Goal: Navigation & Orientation: Find specific page/section

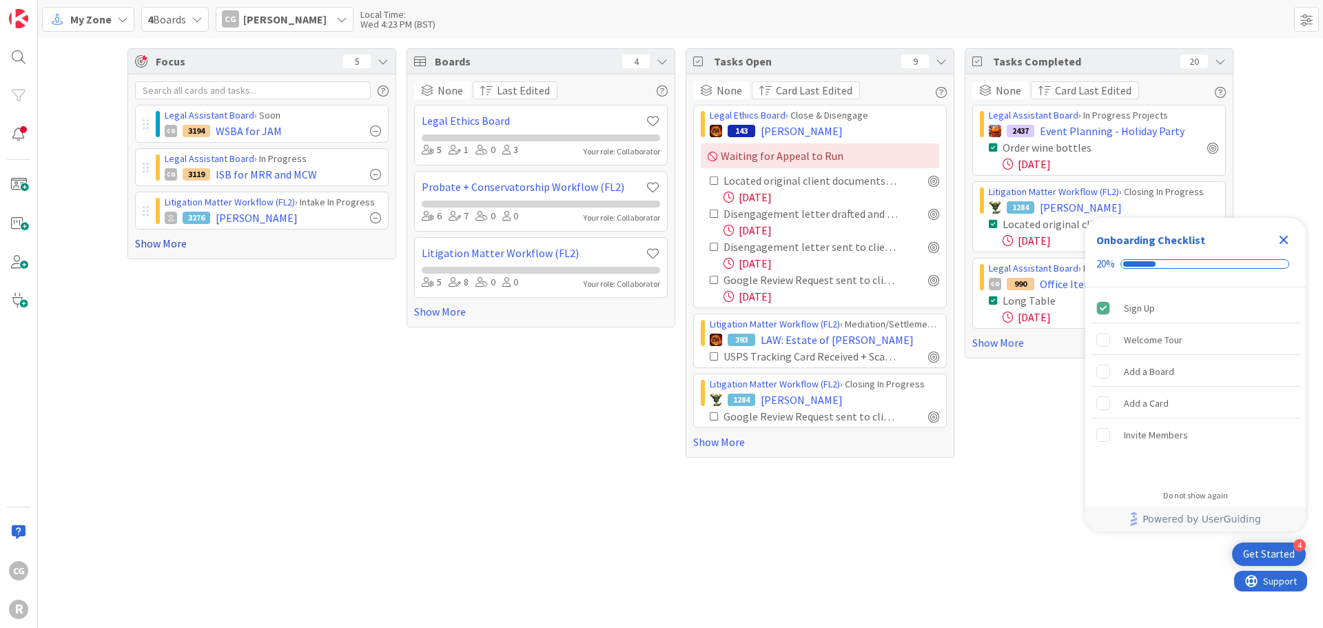
click at [175, 240] on link "Show More" at bounding box center [262, 243] width 254 height 17
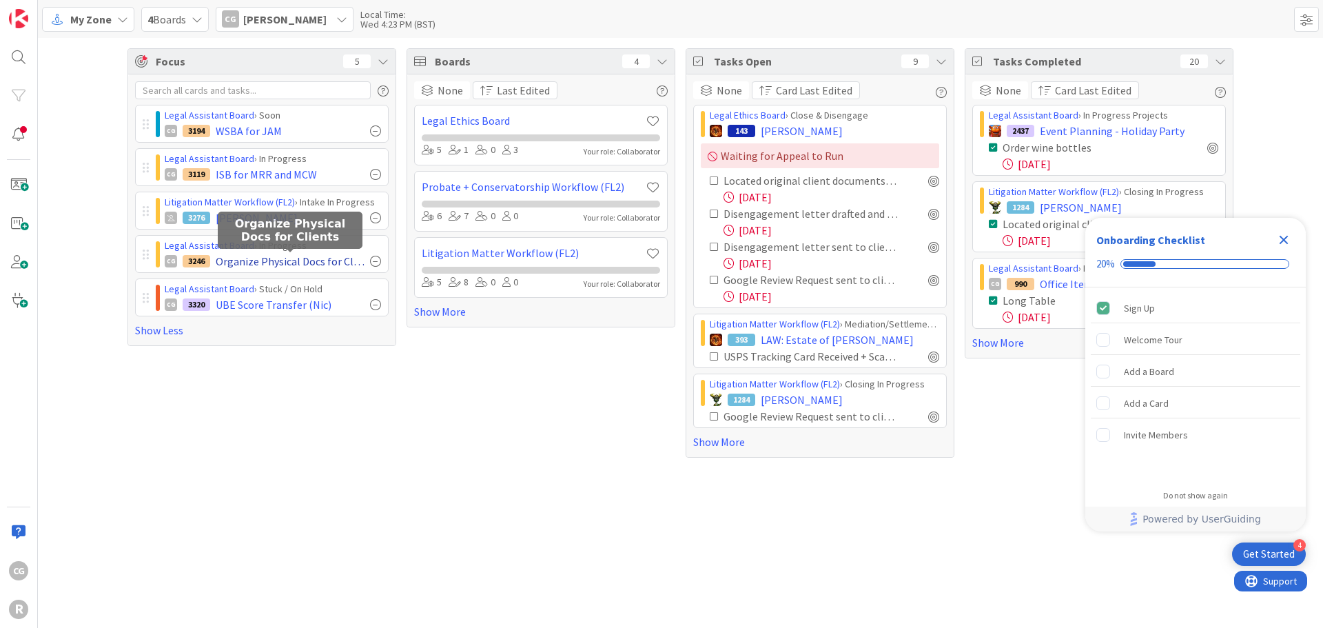
click at [330, 254] on span "Organize Physical Docs for Clients" at bounding box center [290, 261] width 149 height 17
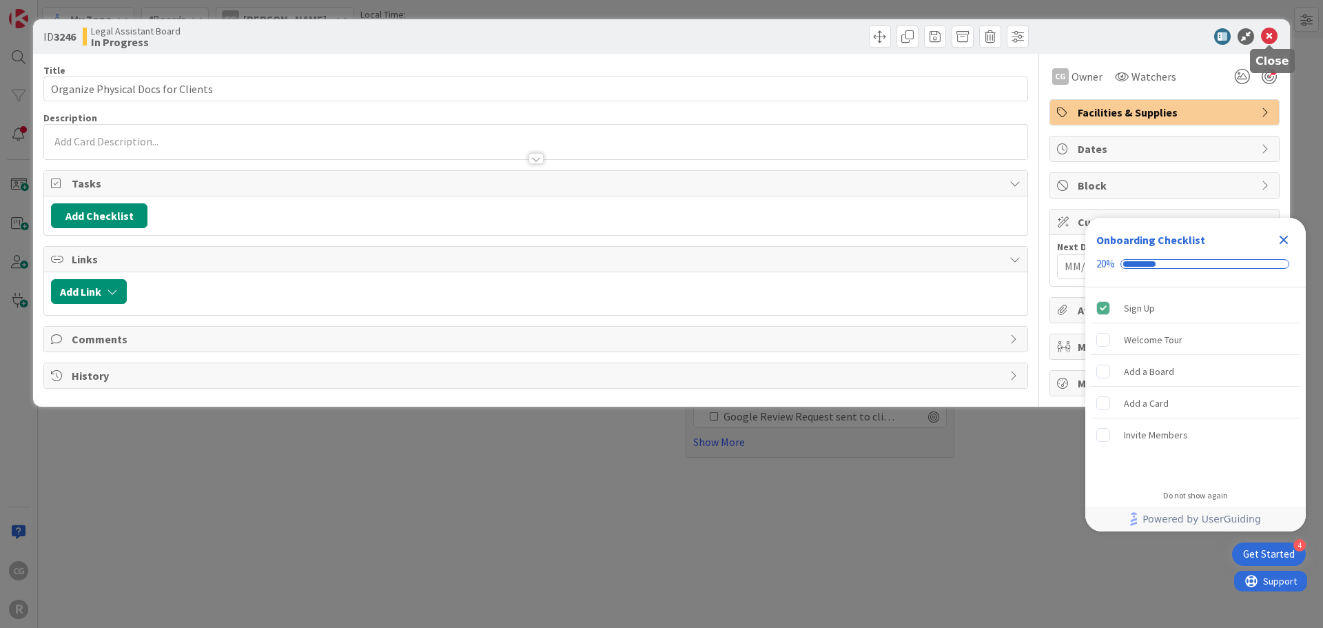
click at [1267, 31] on icon at bounding box center [1269, 36] width 17 height 17
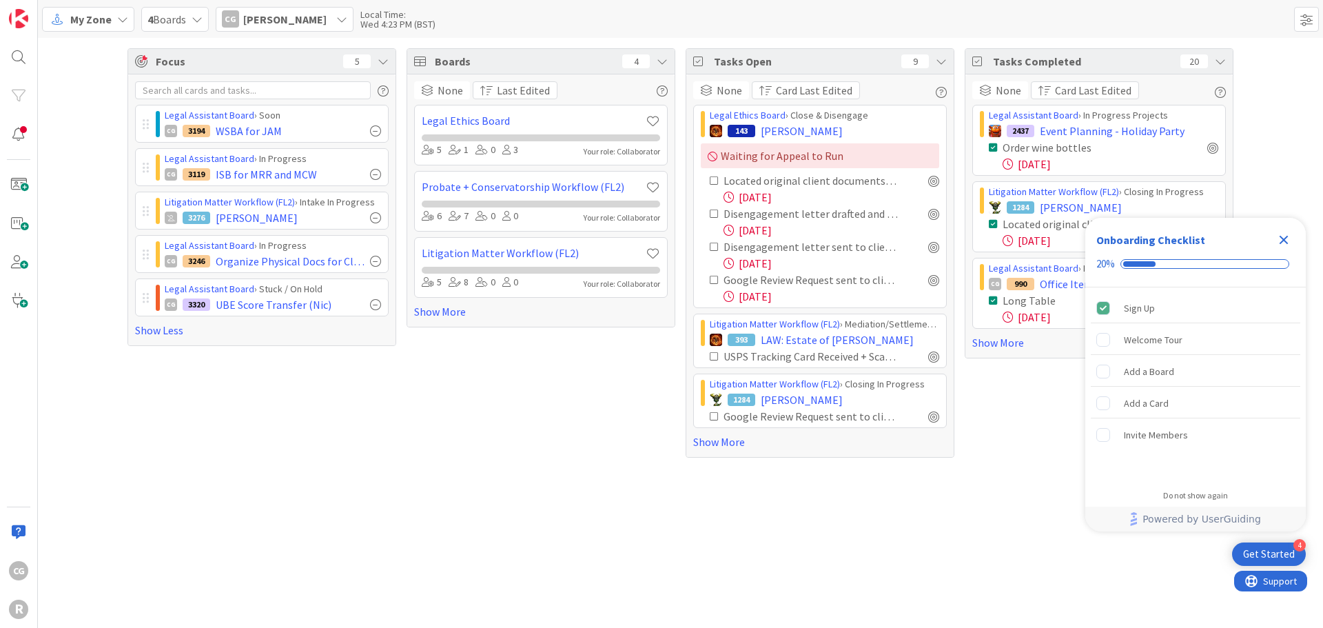
click at [96, 10] on div "My Zone" at bounding box center [88, 19] width 92 height 25
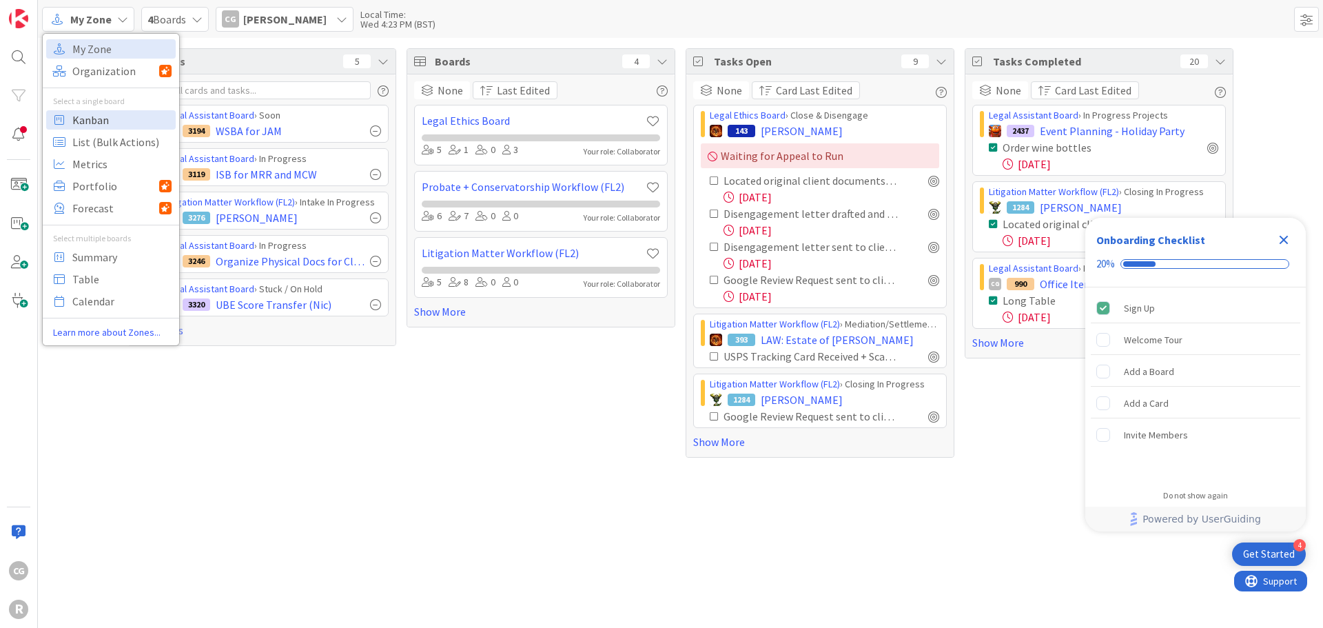
click at [81, 122] on span "Kanban" at bounding box center [121, 120] width 99 height 21
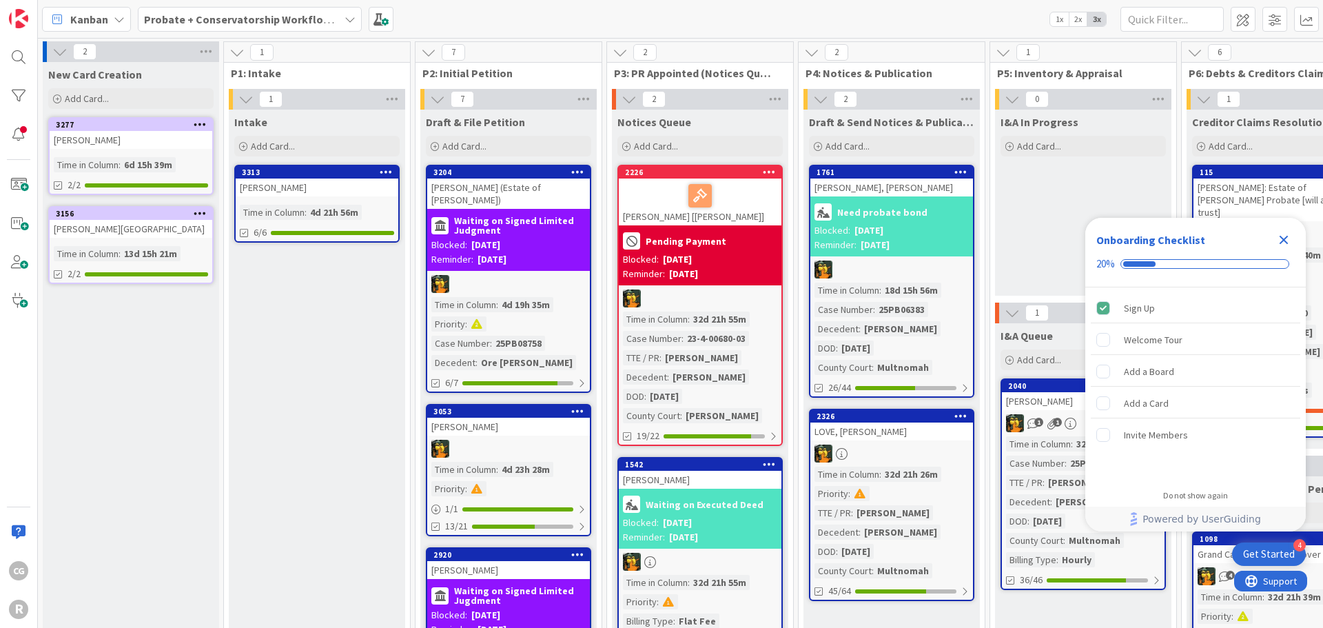
click at [1285, 238] on icon "Close Checklist" at bounding box center [1284, 240] width 9 height 9
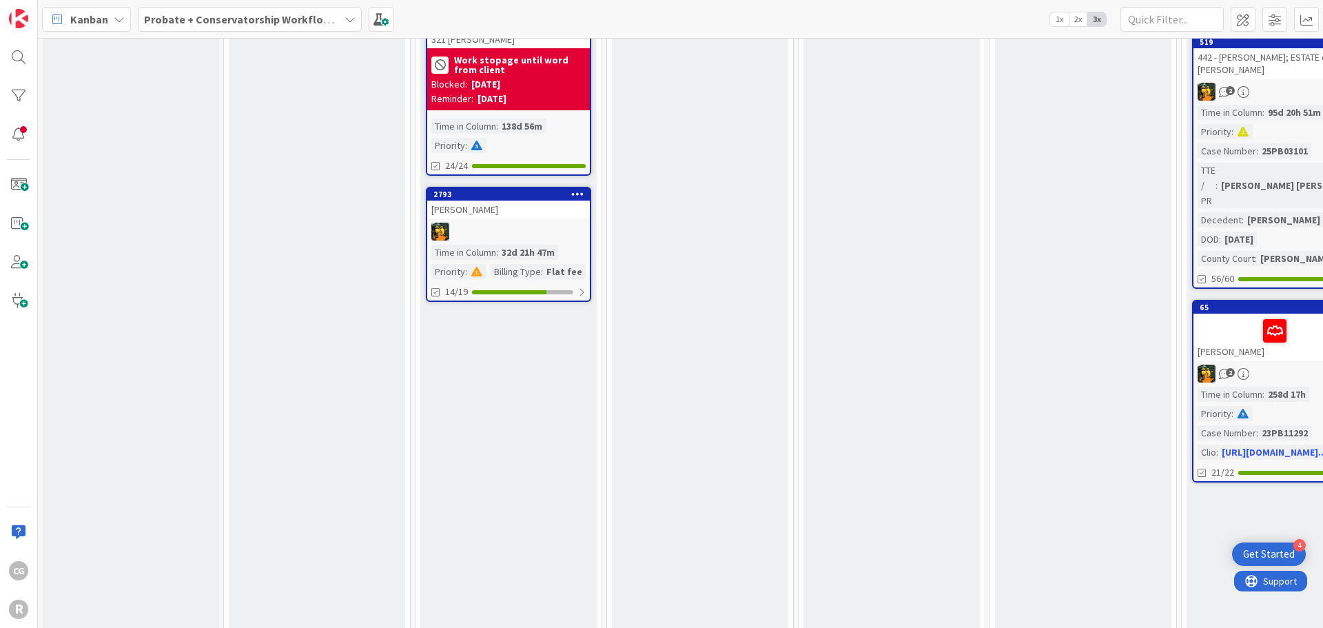
scroll to position [713, 0]
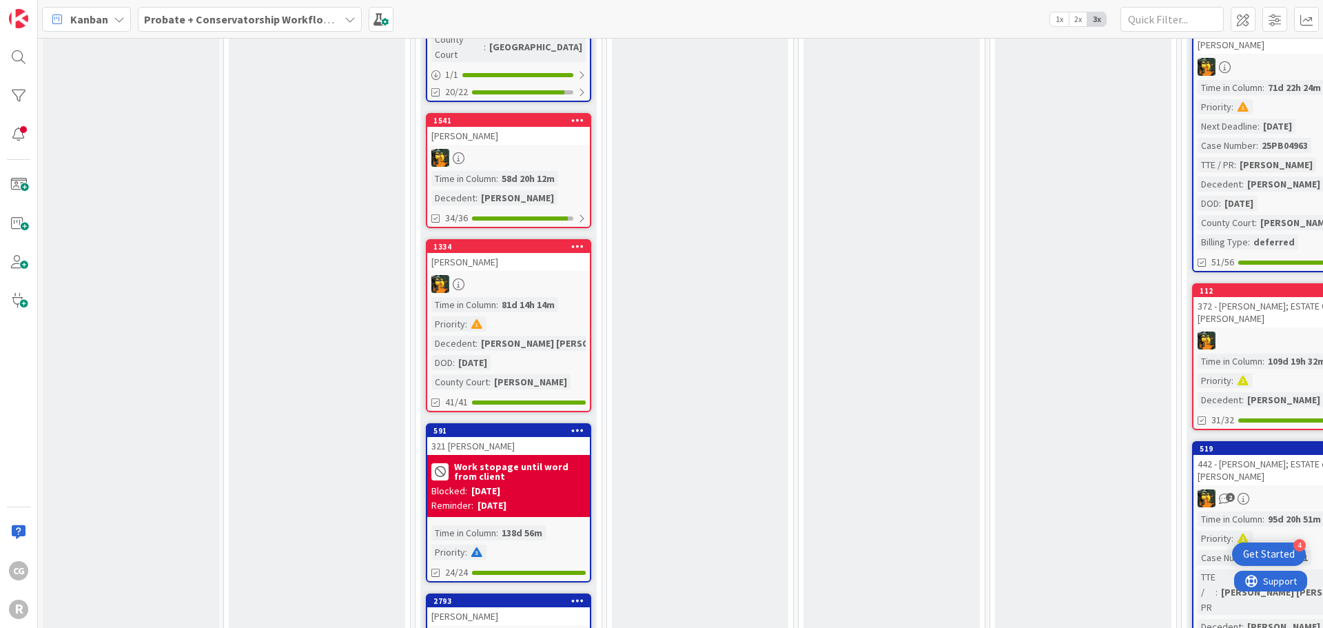
click at [265, 14] on b "Probate + Conservatorship Workflow (FL2)" at bounding box center [251, 19] width 214 height 14
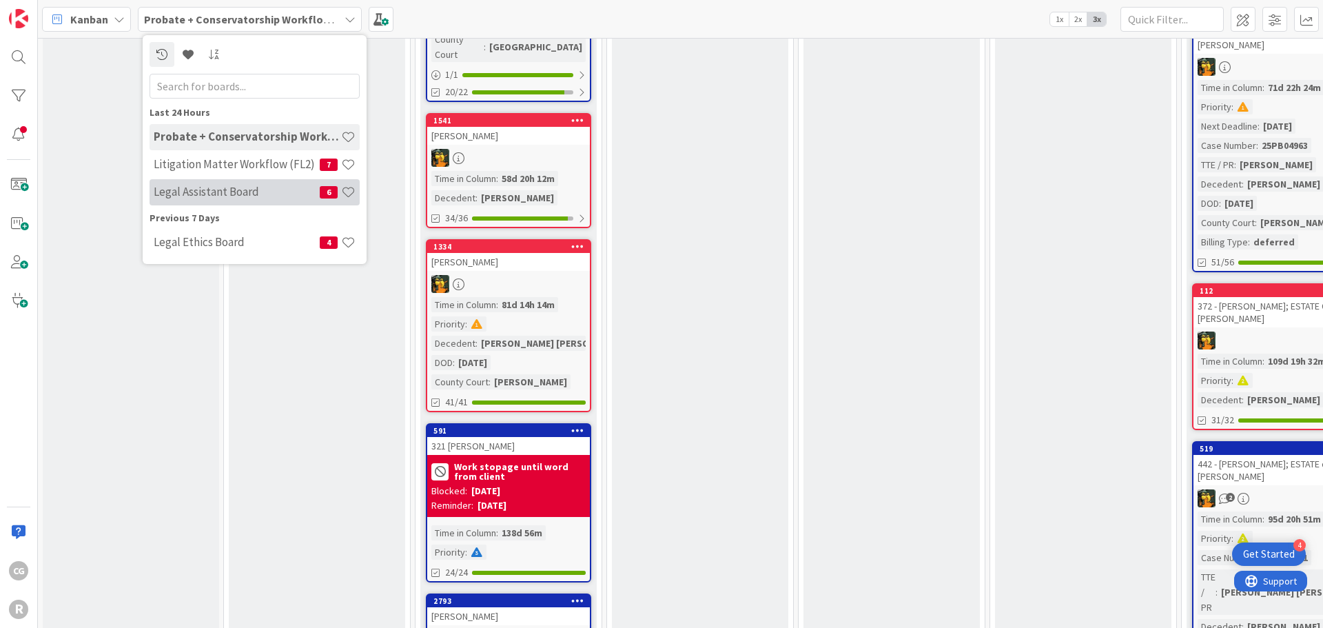
click at [225, 186] on h4 "Legal Assistant Board" at bounding box center [237, 192] width 166 height 14
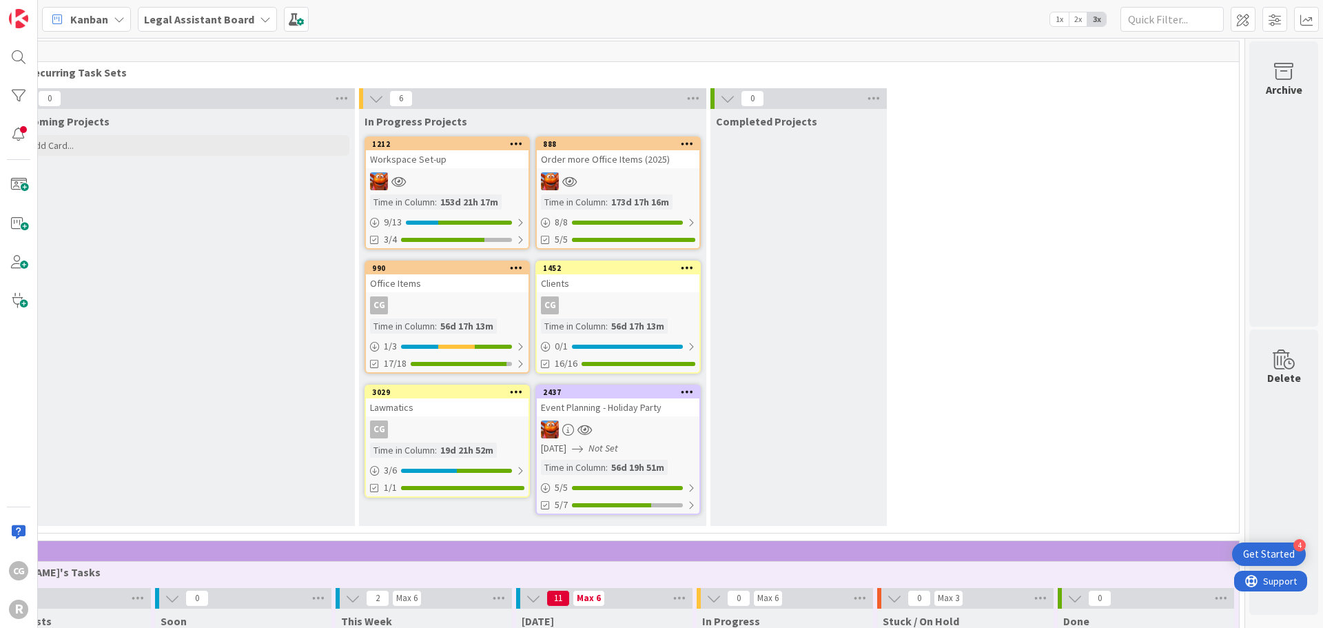
scroll to position [23, 90]
